Goal: Navigation & Orientation: Go to known website

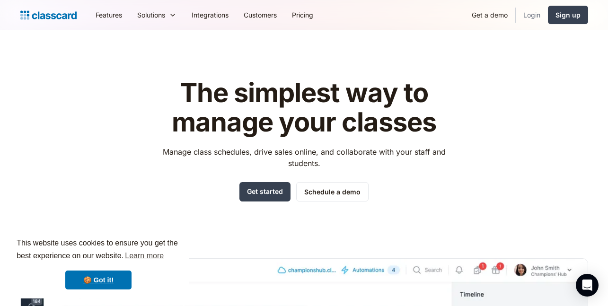
click at [531, 14] on link "Login" at bounding box center [532, 14] width 32 height 21
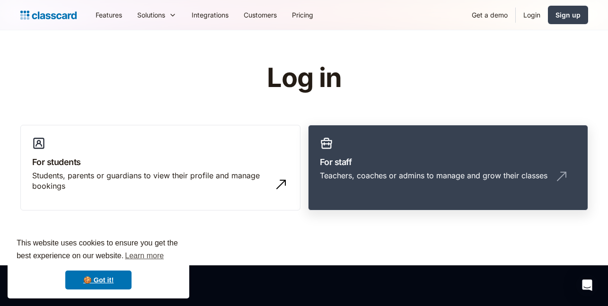
click at [369, 153] on link "For staff Teachers, coaches or admins to manage and grow their classes" at bounding box center [448, 168] width 280 height 86
